Goal: Find specific fact: Find contact information

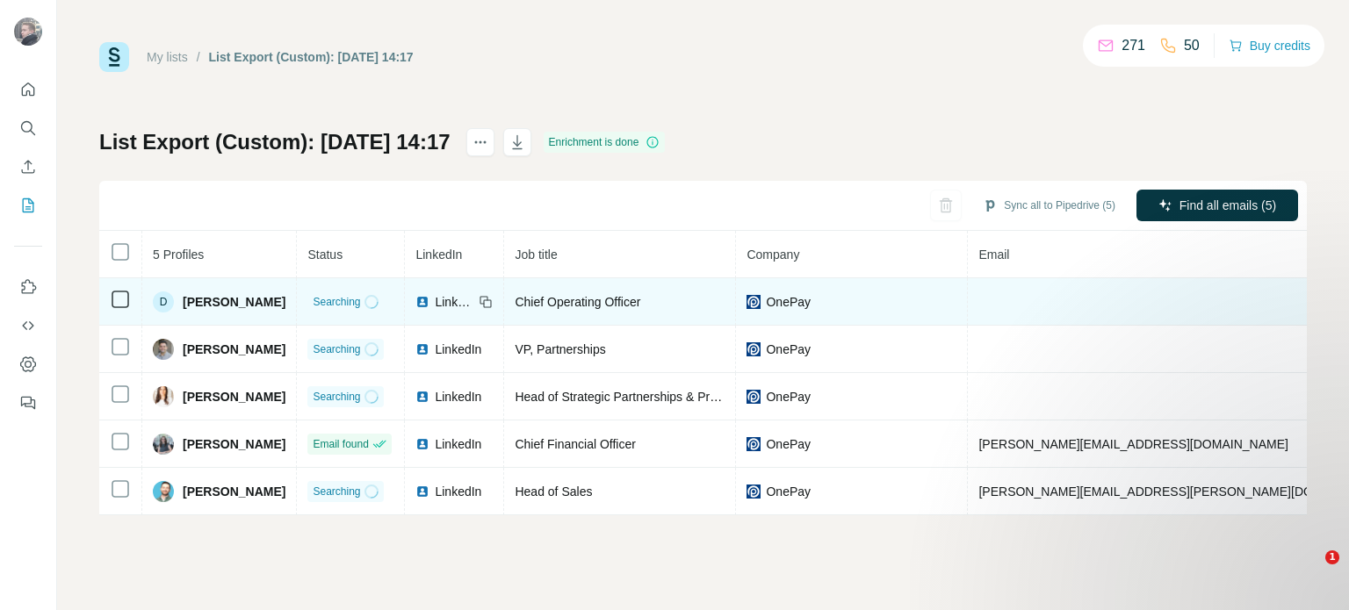
drag, startPoint x: 256, startPoint y: 292, endPoint x: 283, endPoint y: 292, distance: 27.2
click at [282, 292] on div "D David Stark" at bounding box center [219, 302] width 133 height 21
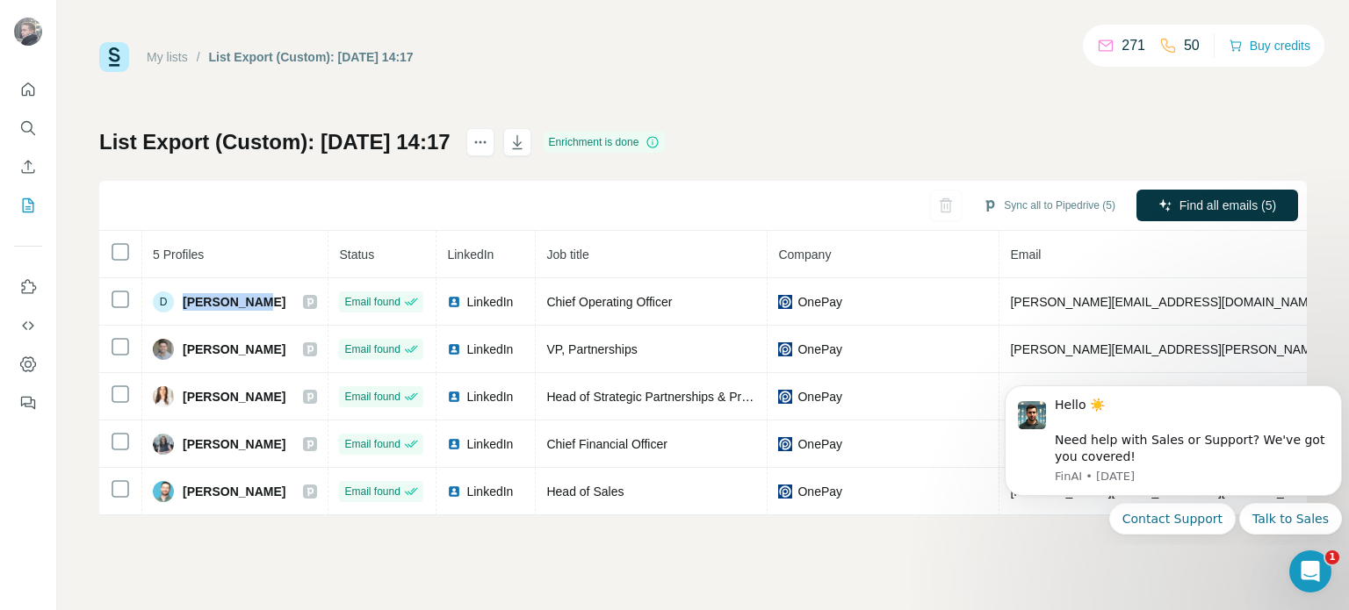
drag, startPoint x: 184, startPoint y: 344, endPoint x: 469, endPoint y: 222, distance: 310.4
click at [285, 341] on span "Domingo Meneses" at bounding box center [234, 350] width 103 height 18
copy span "Domingo Meneses"
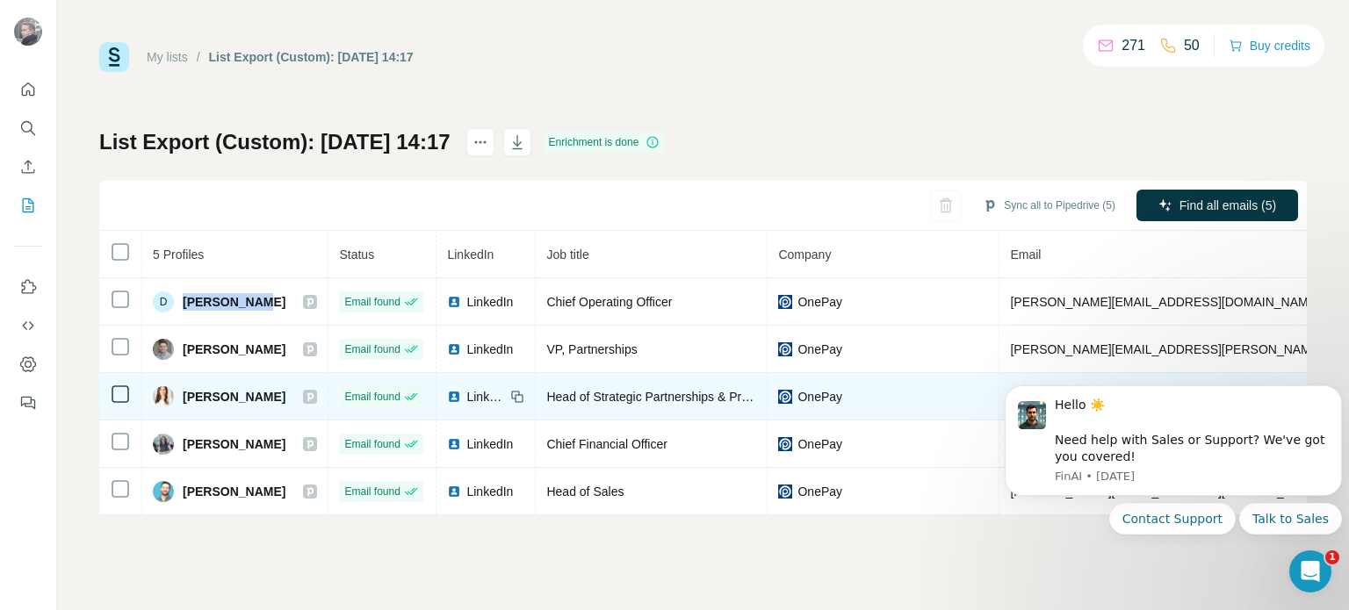
drag, startPoint x: 183, startPoint y: 390, endPoint x: 294, endPoint y: 376, distance: 112.4
click at [283, 388] on span "Hannah Montoya Lazar" at bounding box center [234, 397] width 103 height 18
copy span "Hannah Montoya"
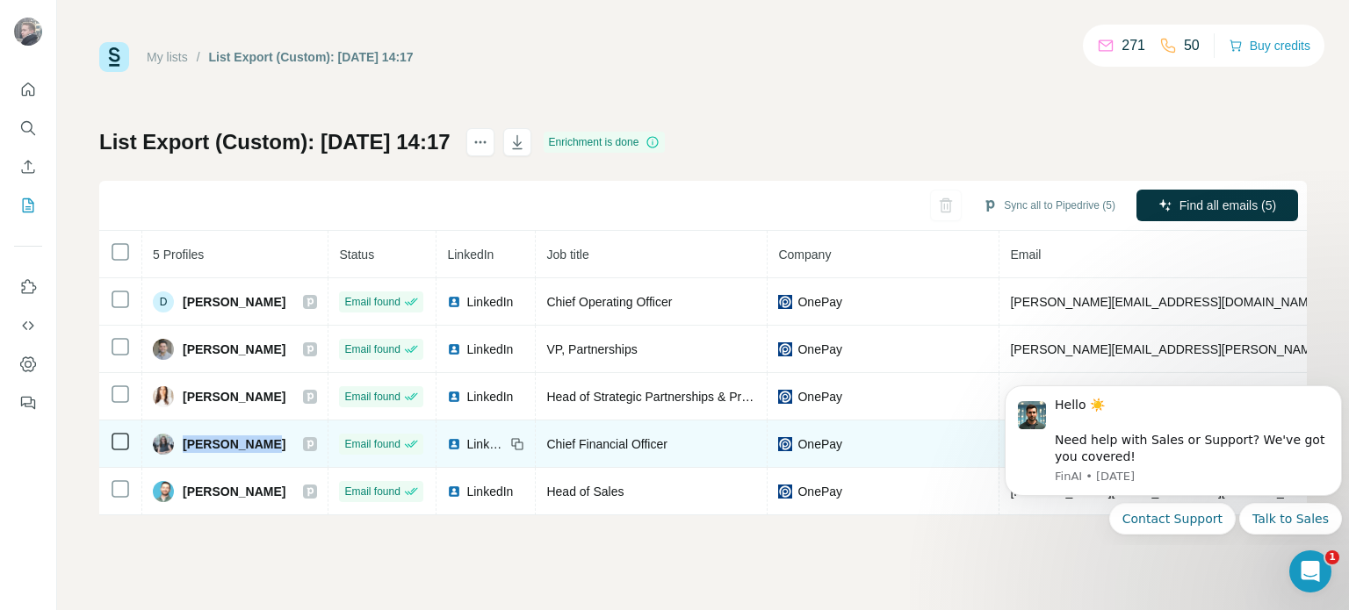
drag, startPoint x: 184, startPoint y: 438, endPoint x: 270, endPoint y: 438, distance: 86.9
click at [270, 438] on div "Laura Nadler" at bounding box center [235, 444] width 164 height 21
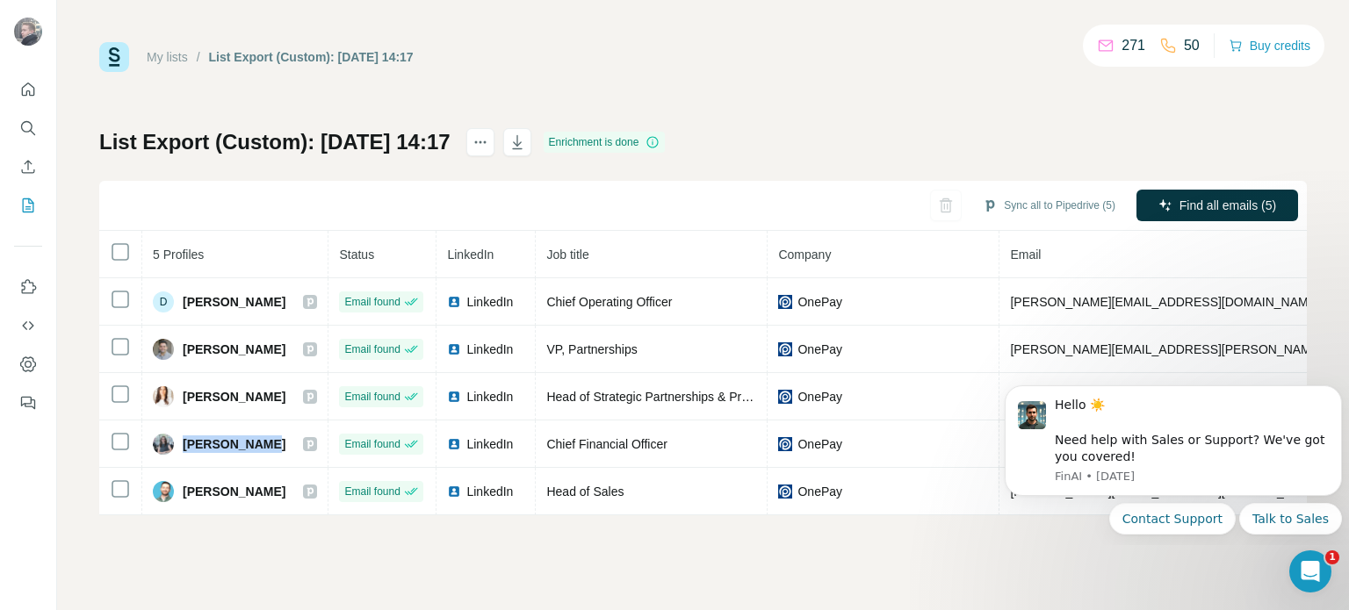
copy span "Laura Nadler"
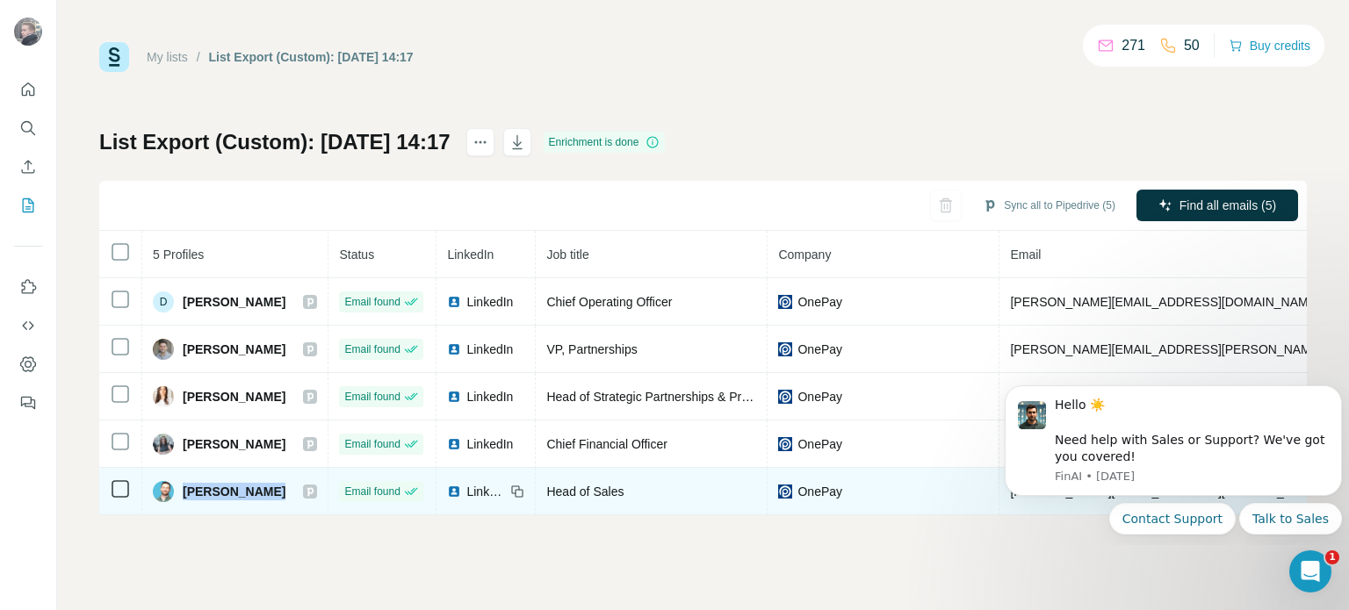
drag, startPoint x: 187, startPoint y: 483, endPoint x: 306, endPoint y: 484, distance: 118.6
click at [306, 484] on div "Michael Thompson" at bounding box center [235, 491] width 164 height 21
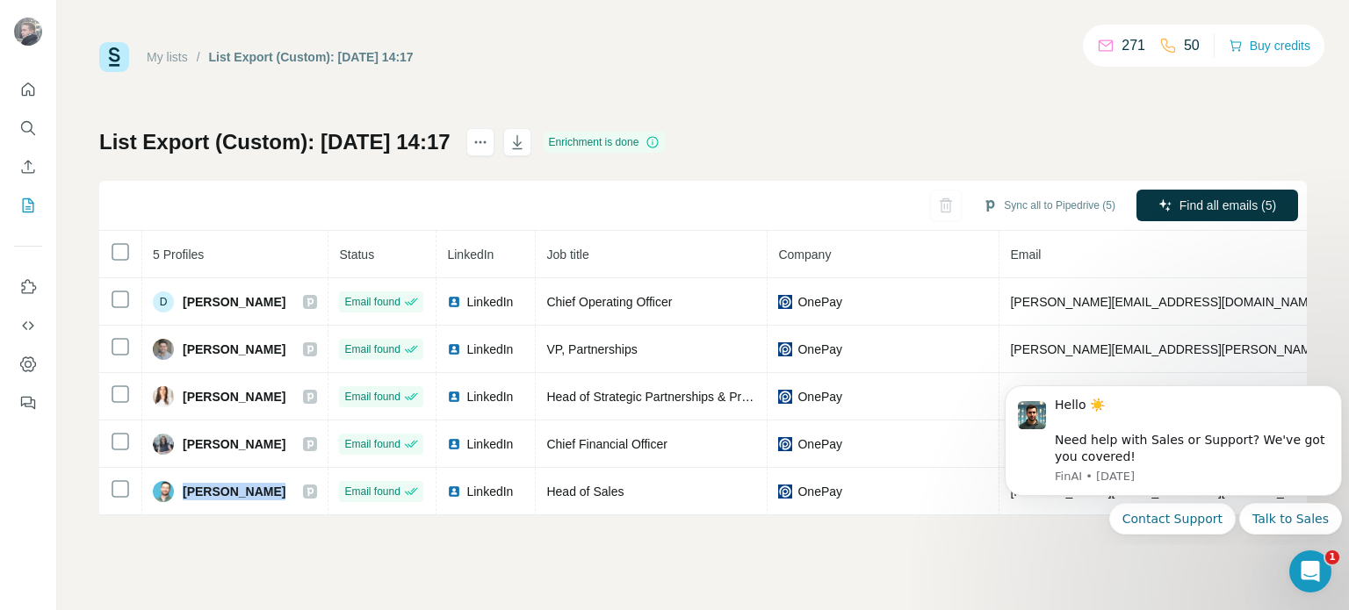
copy div "Michael Thompson"
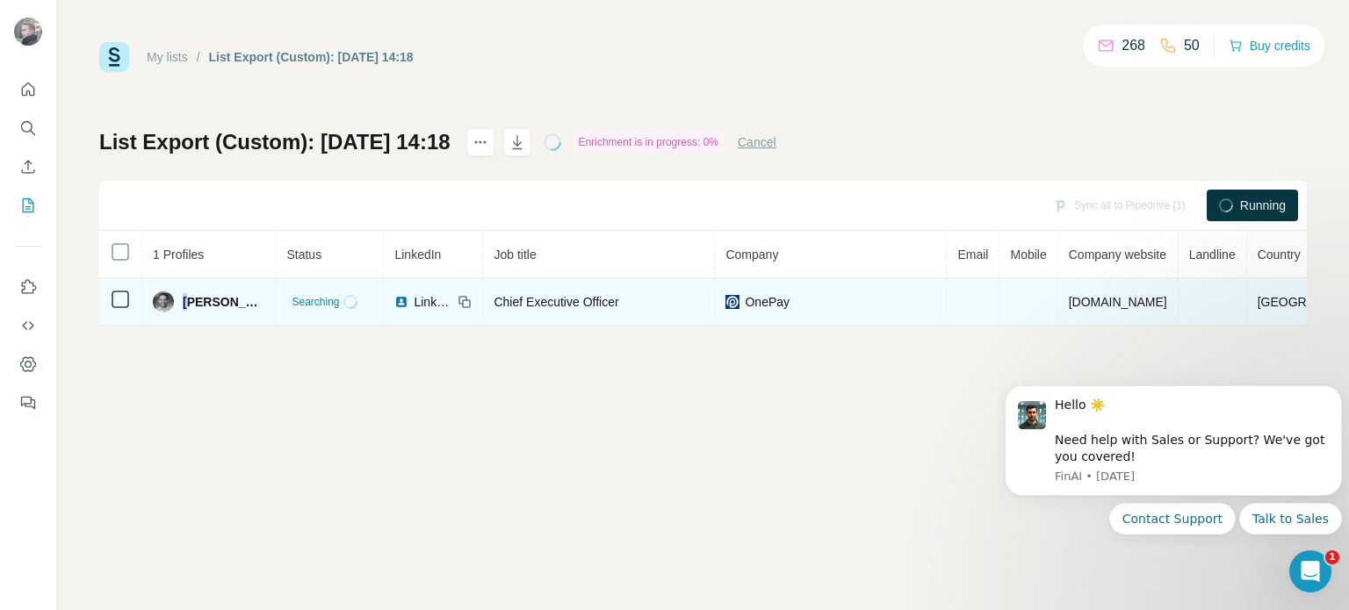
click at [190, 297] on span "[PERSON_NAME]" at bounding box center [224, 302] width 82 height 18
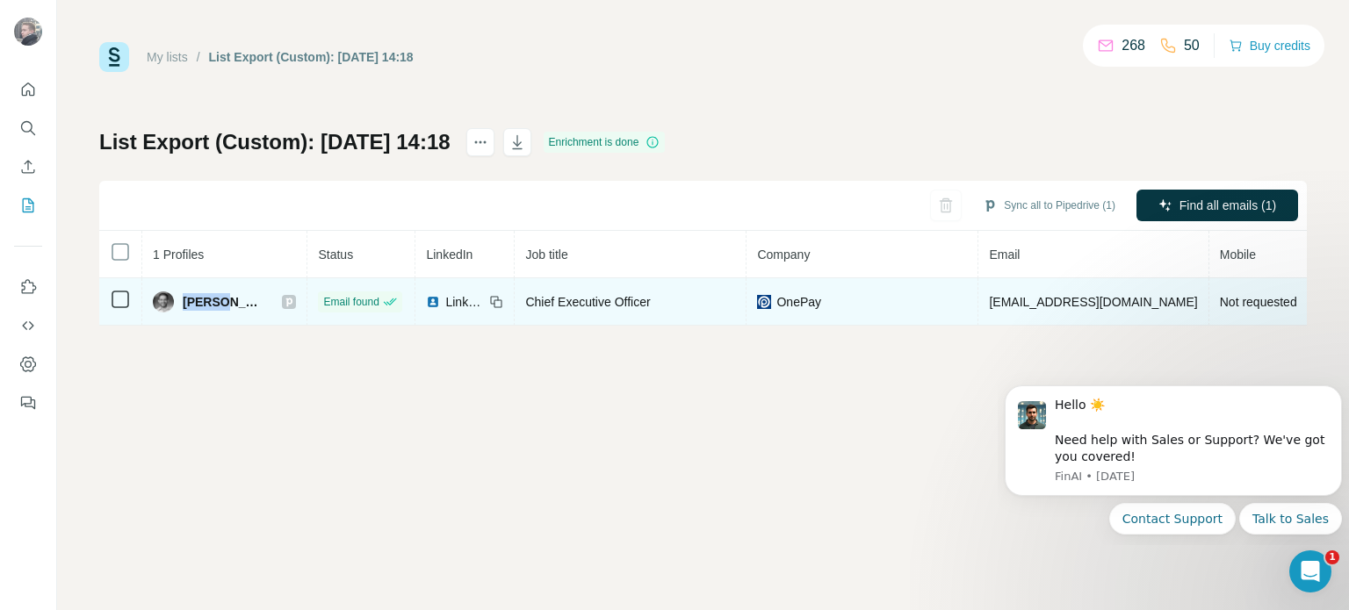
drag, startPoint x: 183, startPoint y: 293, endPoint x: 220, endPoint y: 295, distance: 37.8
click at [220, 295] on span "[PERSON_NAME]" at bounding box center [224, 302] width 82 height 18
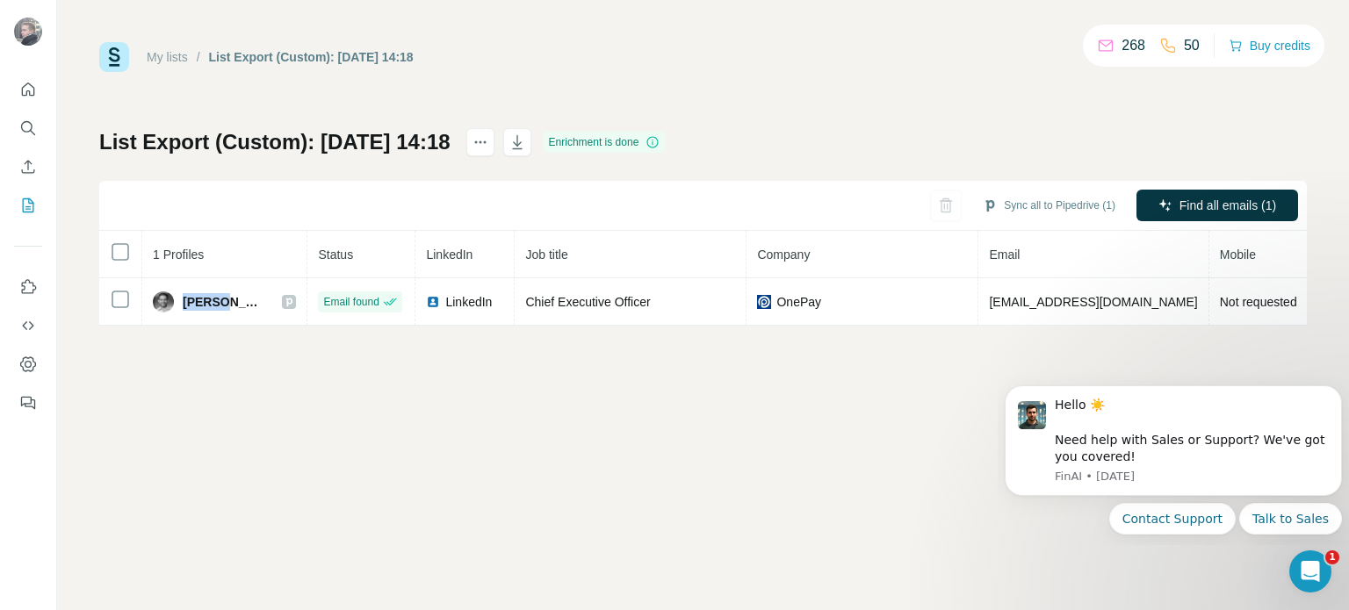
copy span "[PERSON_NAME]"
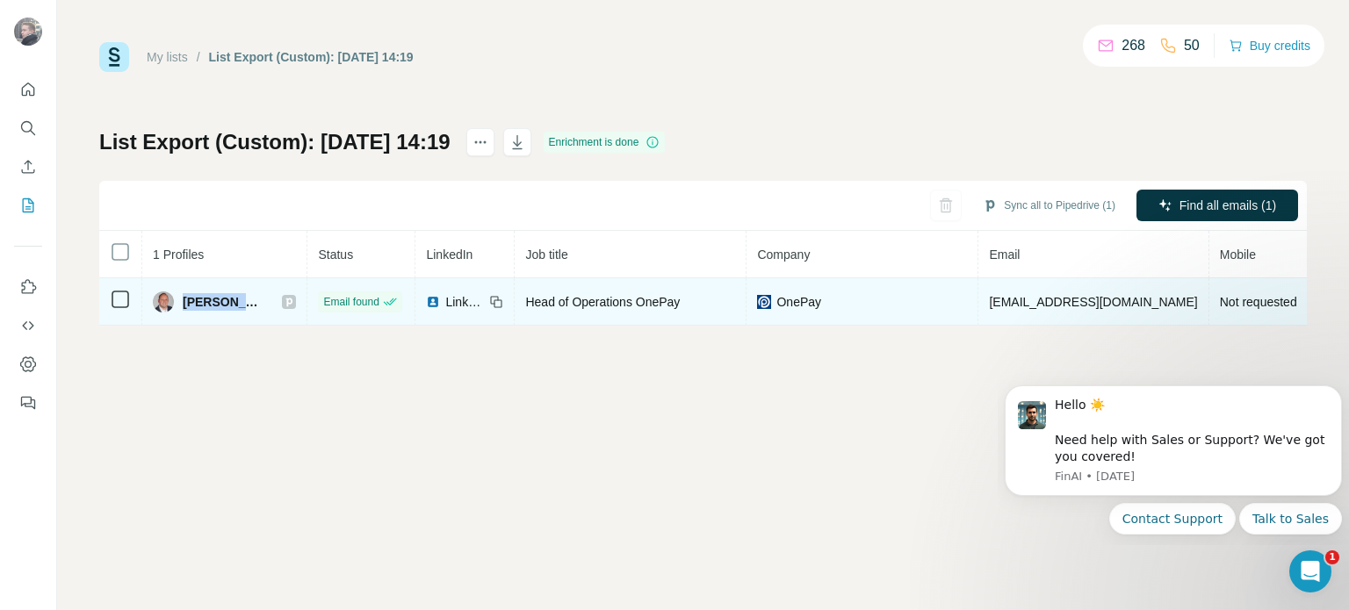
drag, startPoint x: 180, startPoint y: 298, endPoint x: 250, endPoint y: 298, distance: 70.3
click at [250, 298] on div "[PERSON_NAME]" at bounding box center [209, 302] width 112 height 21
